Goal: Task Accomplishment & Management: Manage account settings

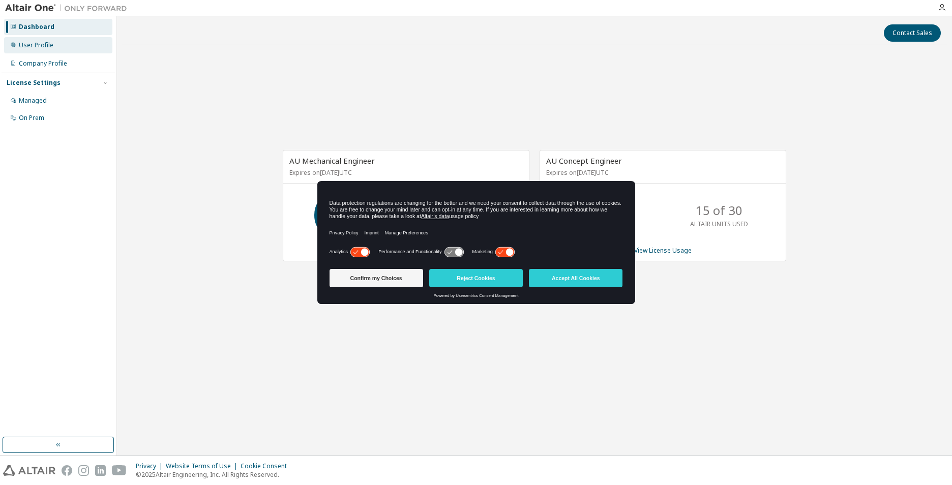
click at [35, 48] on div "User Profile" at bounding box center [36, 45] width 35 height 8
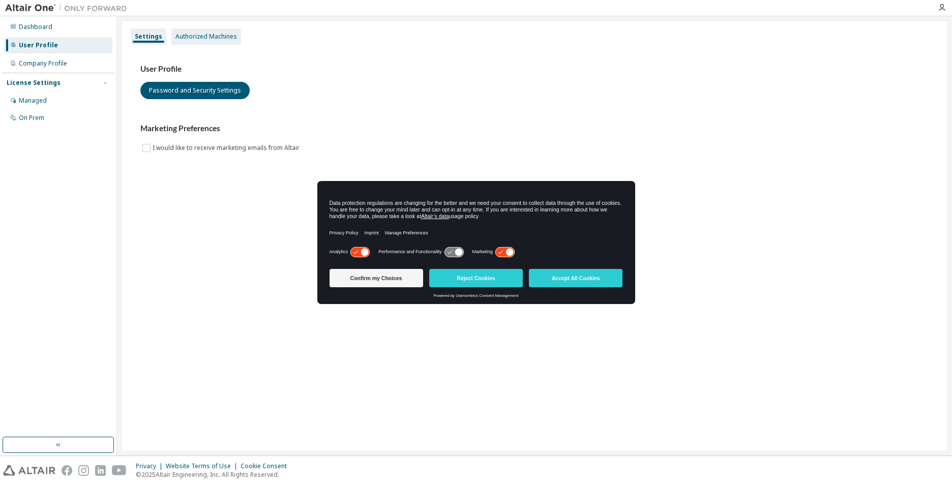
click at [199, 37] on div "Authorized Machines" at bounding box center [207, 37] width 62 height 8
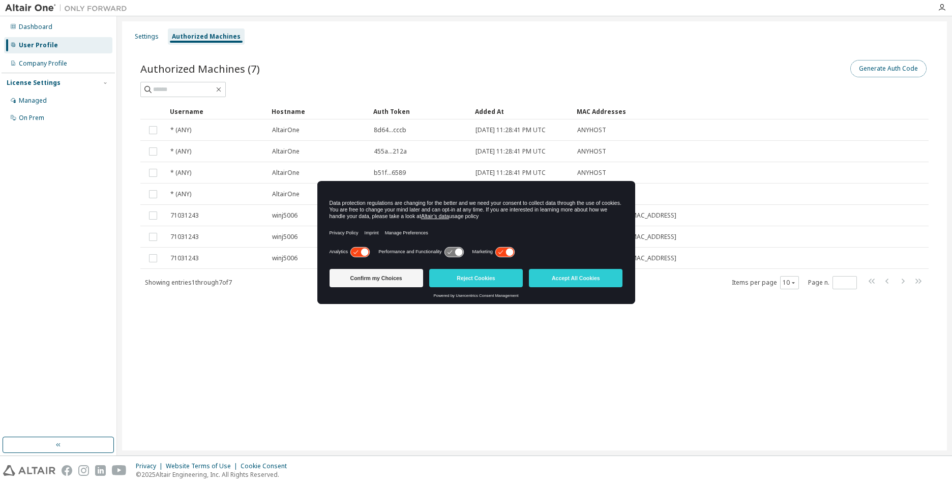
click at [903, 67] on button "Generate Auth Code" at bounding box center [889, 68] width 76 height 17
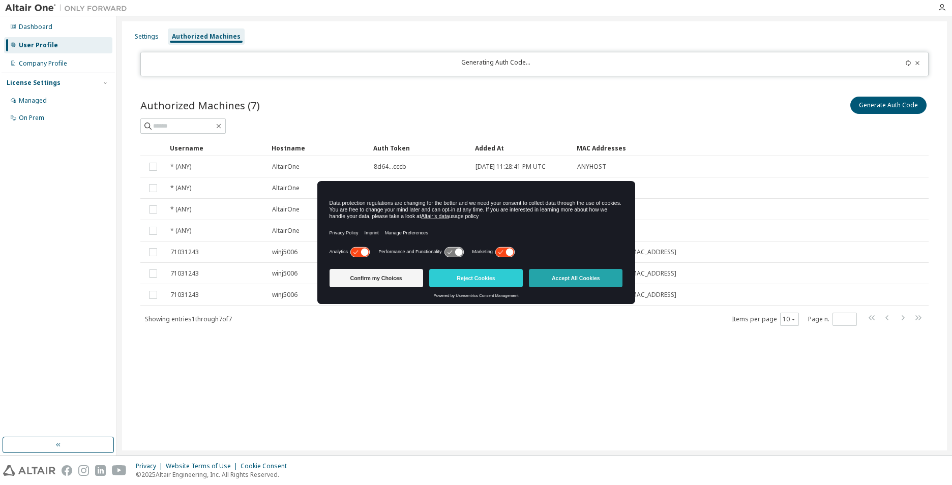
click at [548, 278] on button "Accept All Cookies" at bounding box center [576, 278] width 94 height 18
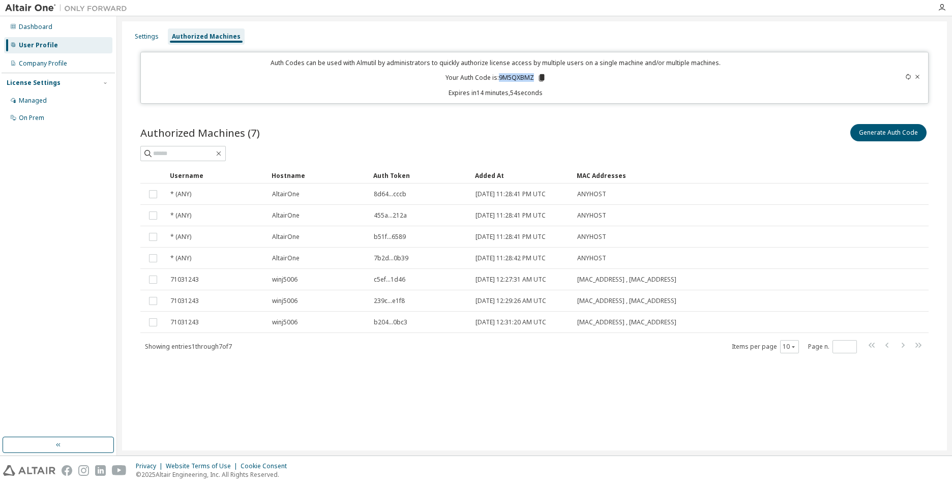
drag, startPoint x: 502, startPoint y: 76, endPoint x: 535, endPoint y: 78, distance: 33.6
click at [535, 78] on p "Your Auth Code is: 9M5QXBMZ" at bounding box center [496, 77] width 101 height 9
drag, startPoint x: 535, startPoint y: 78, endPoint x: 529, endPoint y: 75, distance: 6.6
copy p "9M5QXBMZ"
